Goal: Task Accomplishment & Management: Manage account settings

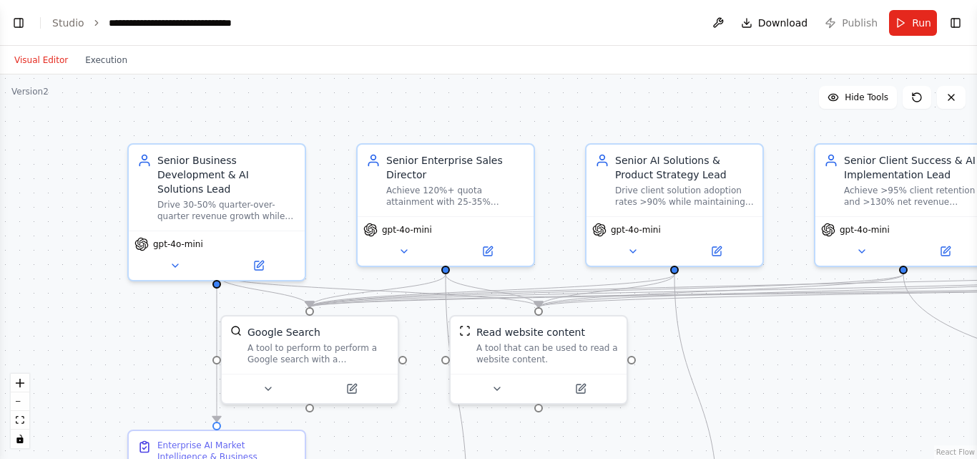
click at [454, 64] on div "Visual Editor Execution Version 2 Hide Tools .deletable-edge-delete-btn { width…" at bounding box center [488, 252] width 977 height 413
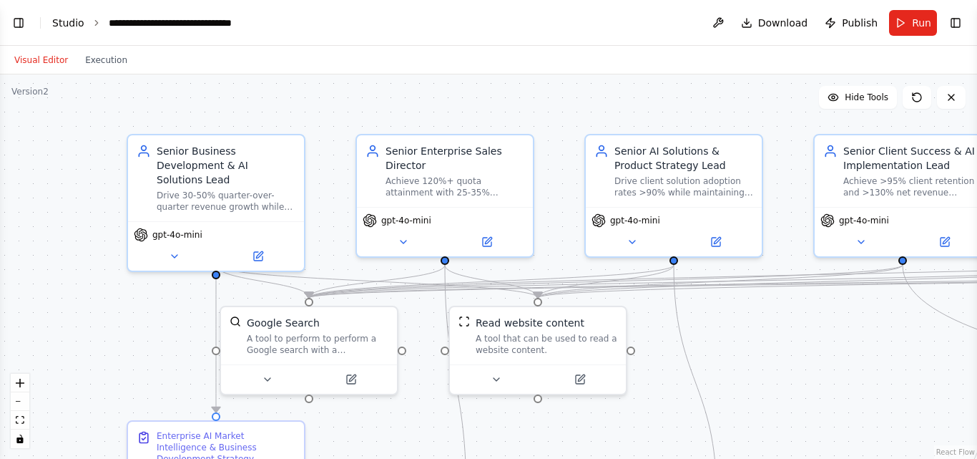
click at [72, 21] on link "Studio" at bounding box center [68, 22] width 32 height 11
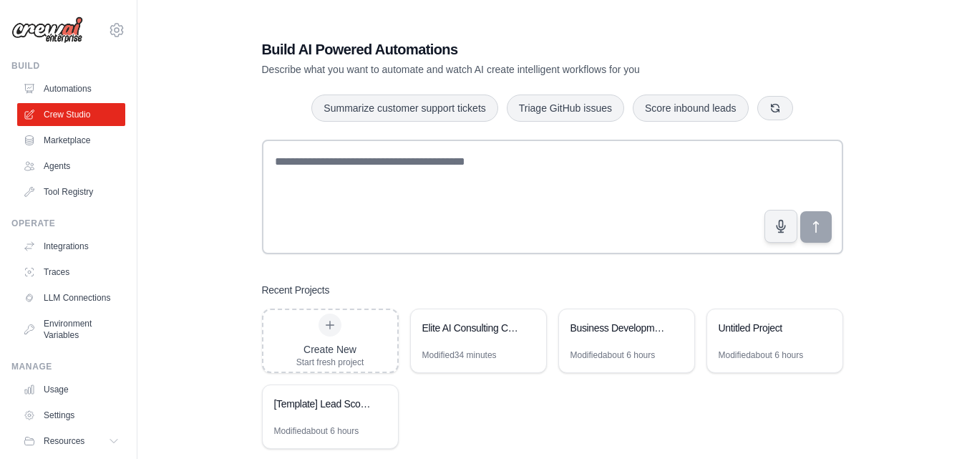
click at [623, 391] on div "Create New Start fresh project Elite AI Consulting Command Center Modified 34 m…" at bounding box center [552, 378] width 581 height 140
click at [674, 328] on icon at bounding box center [676, 326] width 6 height 6
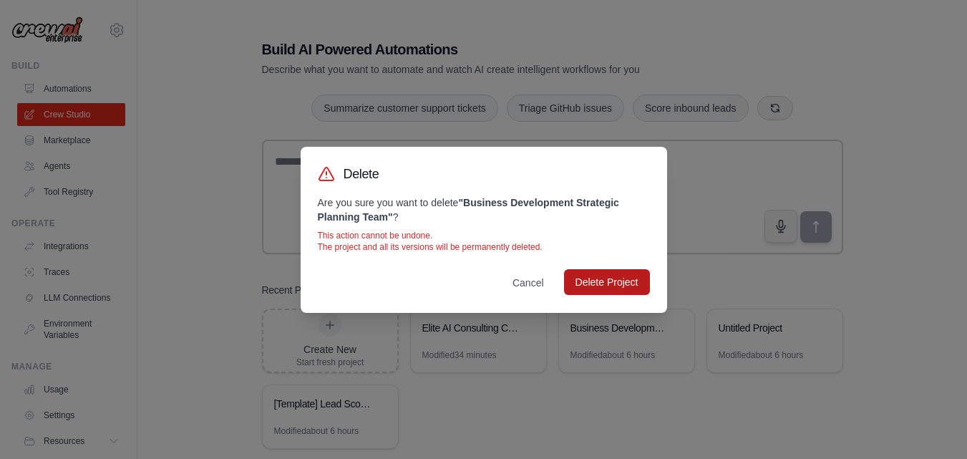
click at [626, 293] on button "Delete Project" at bounding box center [607, 282] width 86 height 26
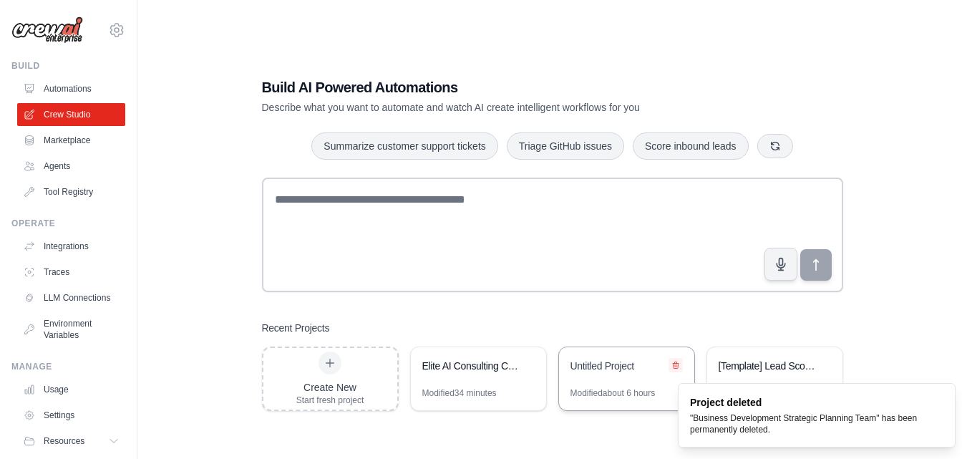
click at [675, 363] on icon at bounding box center [676, 364] width 6 height 6
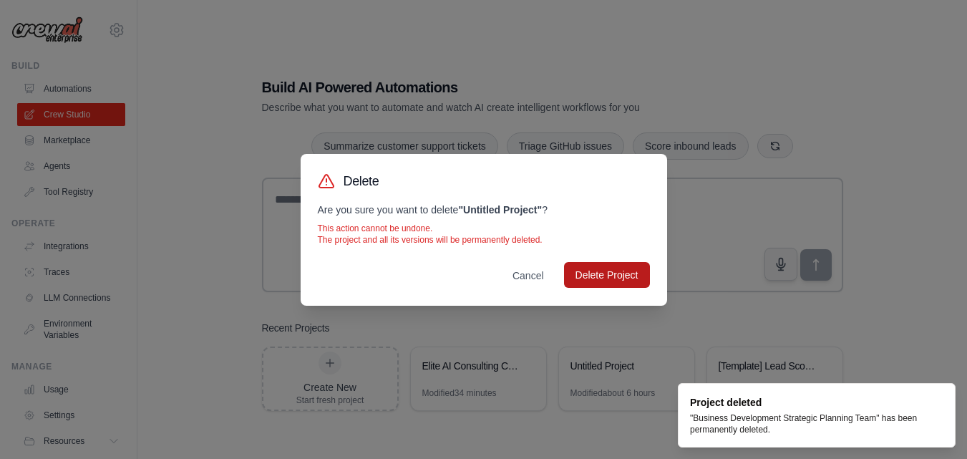
click at [609, 266] on button "Delete Project" at bounding box center [607, 275] width 86 height 26
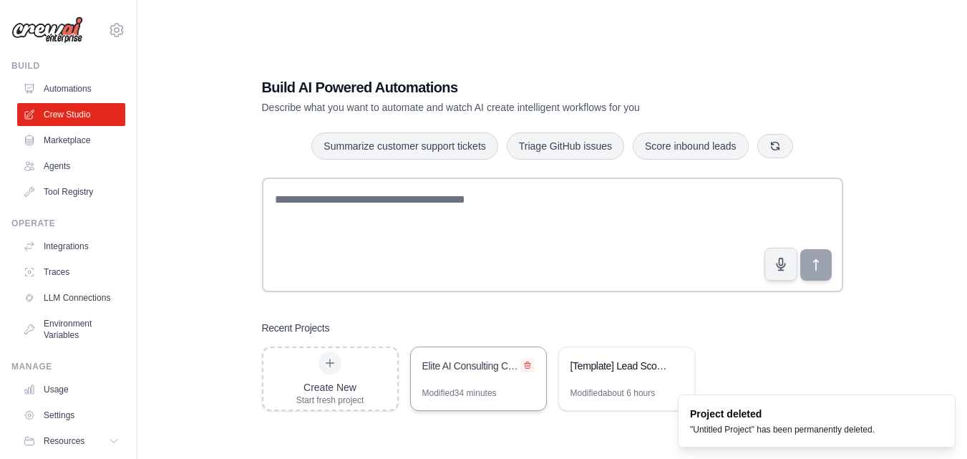
click at [527, 366] on icon at bounding box center [528, 364] width 6 height 6
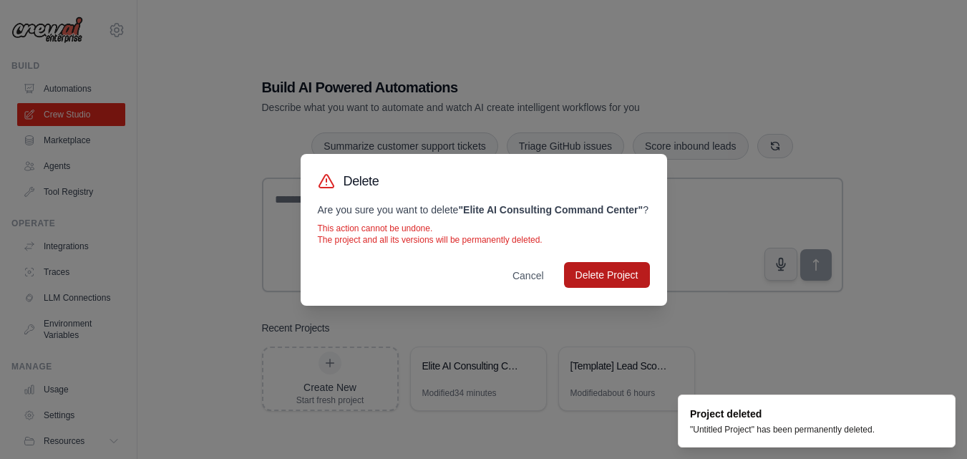
click at [610, 271] on button "Delete Project" at bounding box center [607, 275] width 86 height 26
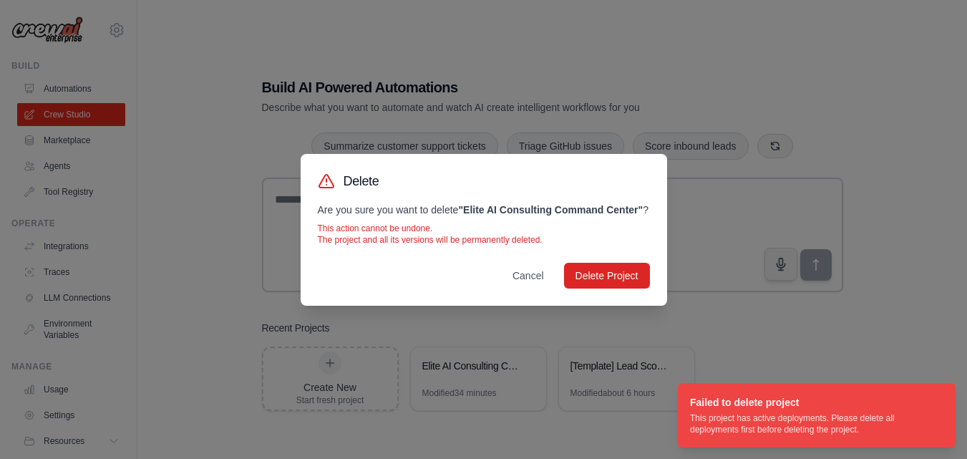
click at [599, 385] on div "Delete Are you sure you want to delete " Elite AI Consulting Command Center " ?…" at bounding box center [483, 229] width 967 height 459
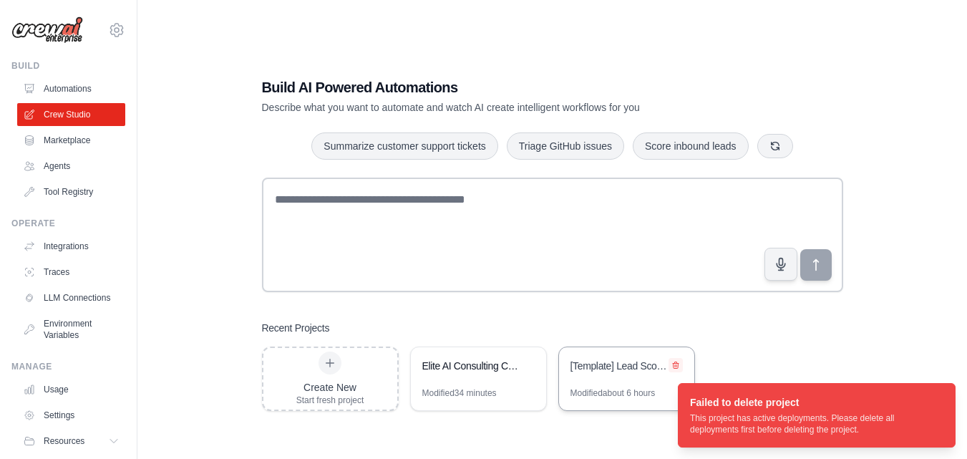
click at [678, 365] on icon at bounding box center [676, 364] width 6 height 6
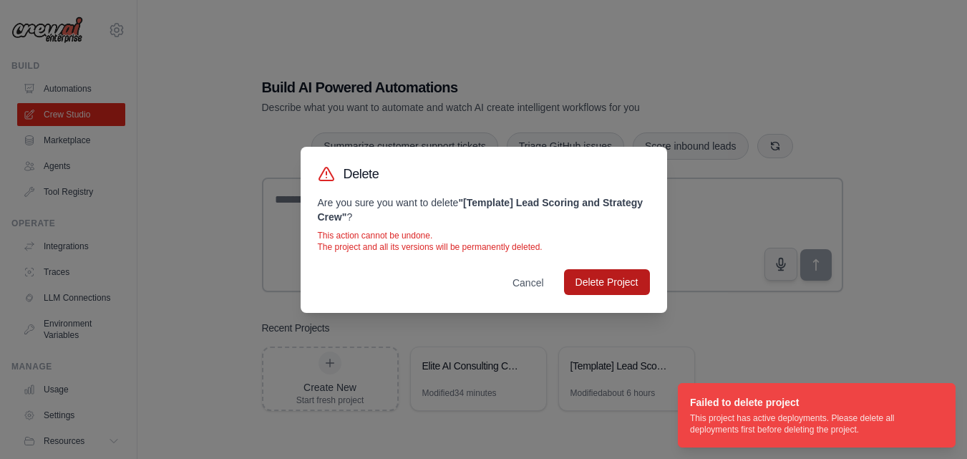
click at [628, 285] on button "Delete Project" at bounding box center [607, 282] width 86 height 26
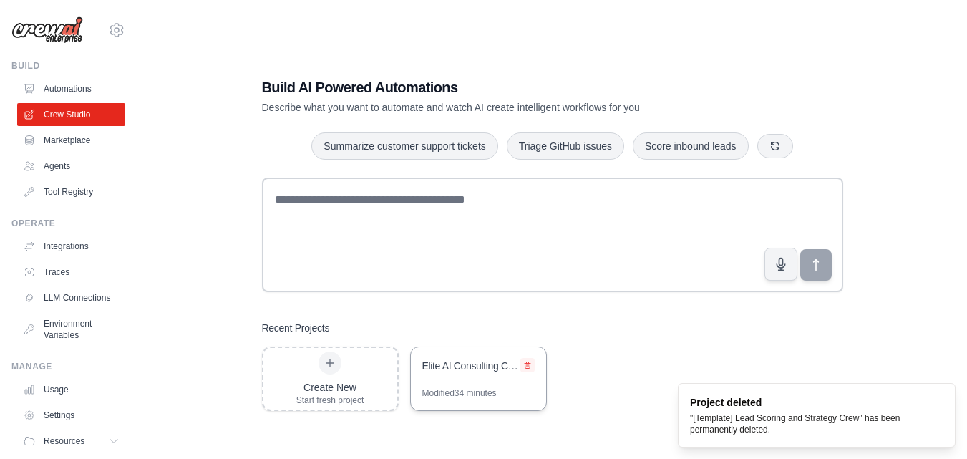
click at [527, 361] on icon at bounding box center [528, 364] width 6 height 6
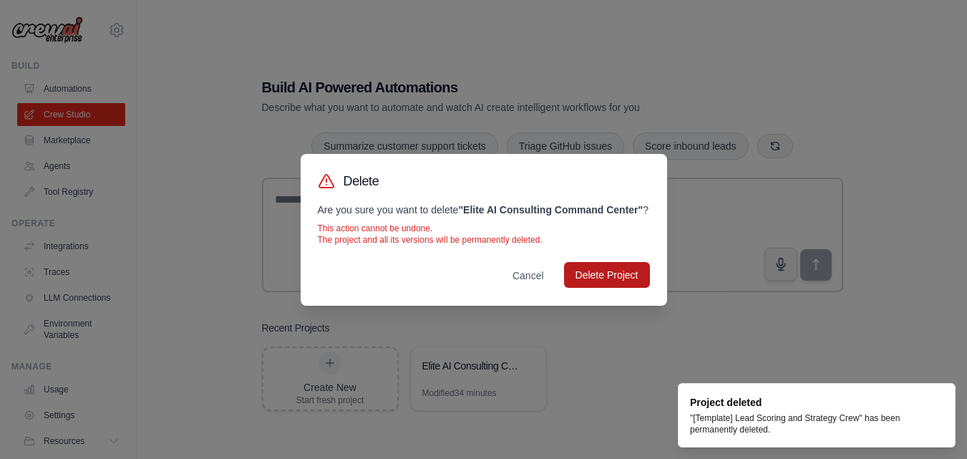
click at [592, 283] on button "Delete Project" at bounding box center [607, 275] width 86 height 26
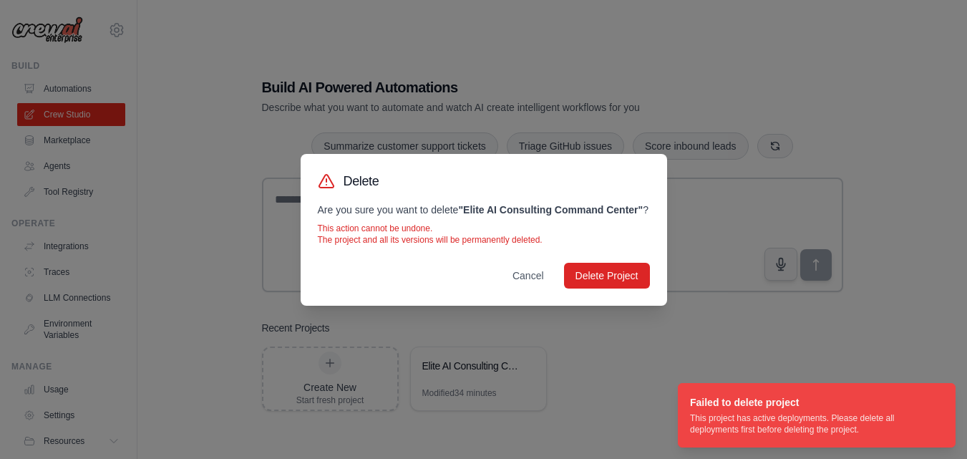
click at [638, 362] on div "Delete Are you sure you want to delete " Elite AI Consulting Command Center " ?…" at bounding box center [483, 229] width 967 height 459
